Goal: Task Accomplishment & Management: Manage account settings

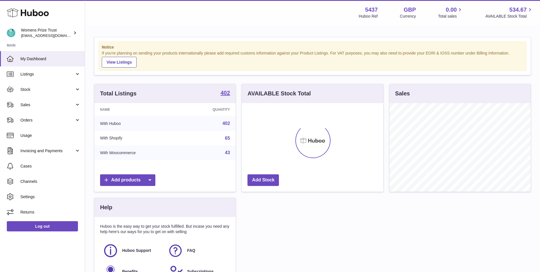
scroll to position [88, 141]
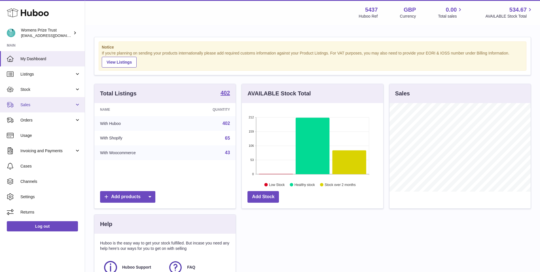
click at [31, 102] on span "Sales" at bounding box center [47, 104] width 54 height 5
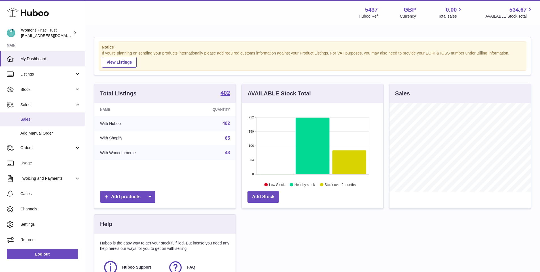
click at [45, 120] on span "Sales" at bounding box center [50, 118] width 60 height 5
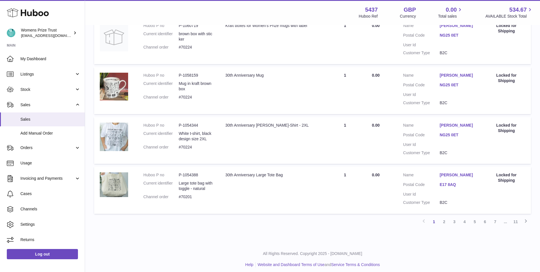
scroll to position [428, 0]
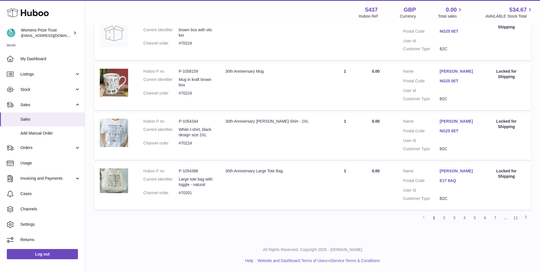
click at [446, 217] on link "2" at bounding box center [444, 217] width 10 height 10
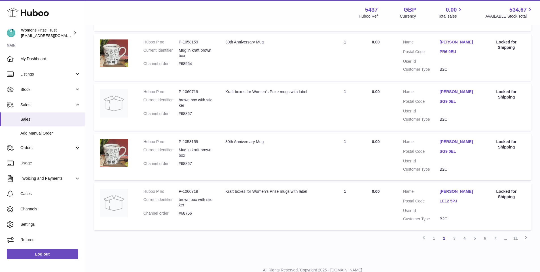
scroll to position [428, 0]
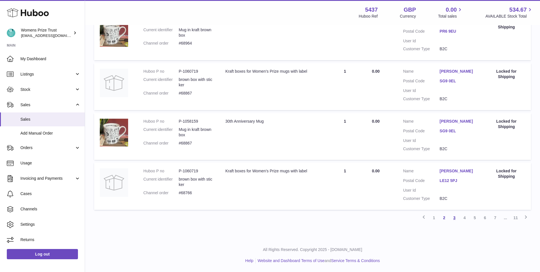
click at [454, 216] on link "3" at bounding box center [454, 217] width 10 height 10
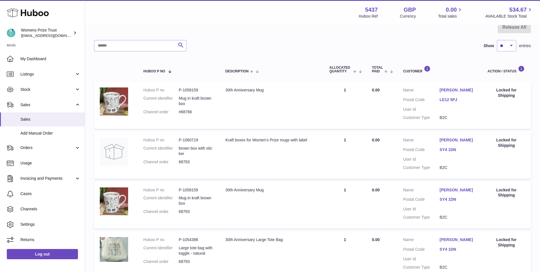
scroll to position [62, 0]
